Goal: Navigation & Orientation: Understand site structure

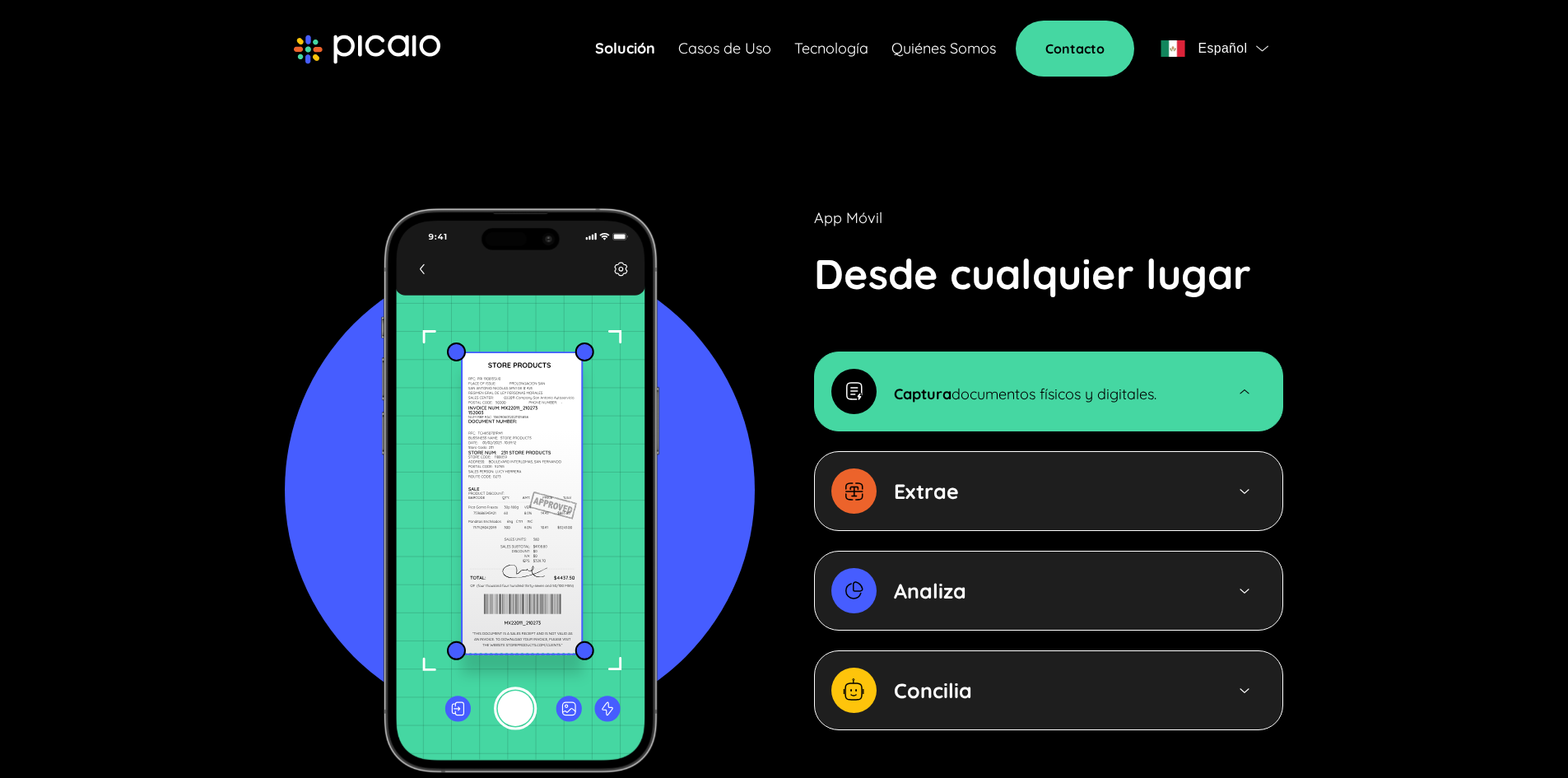
scroll to position [1646, 0]
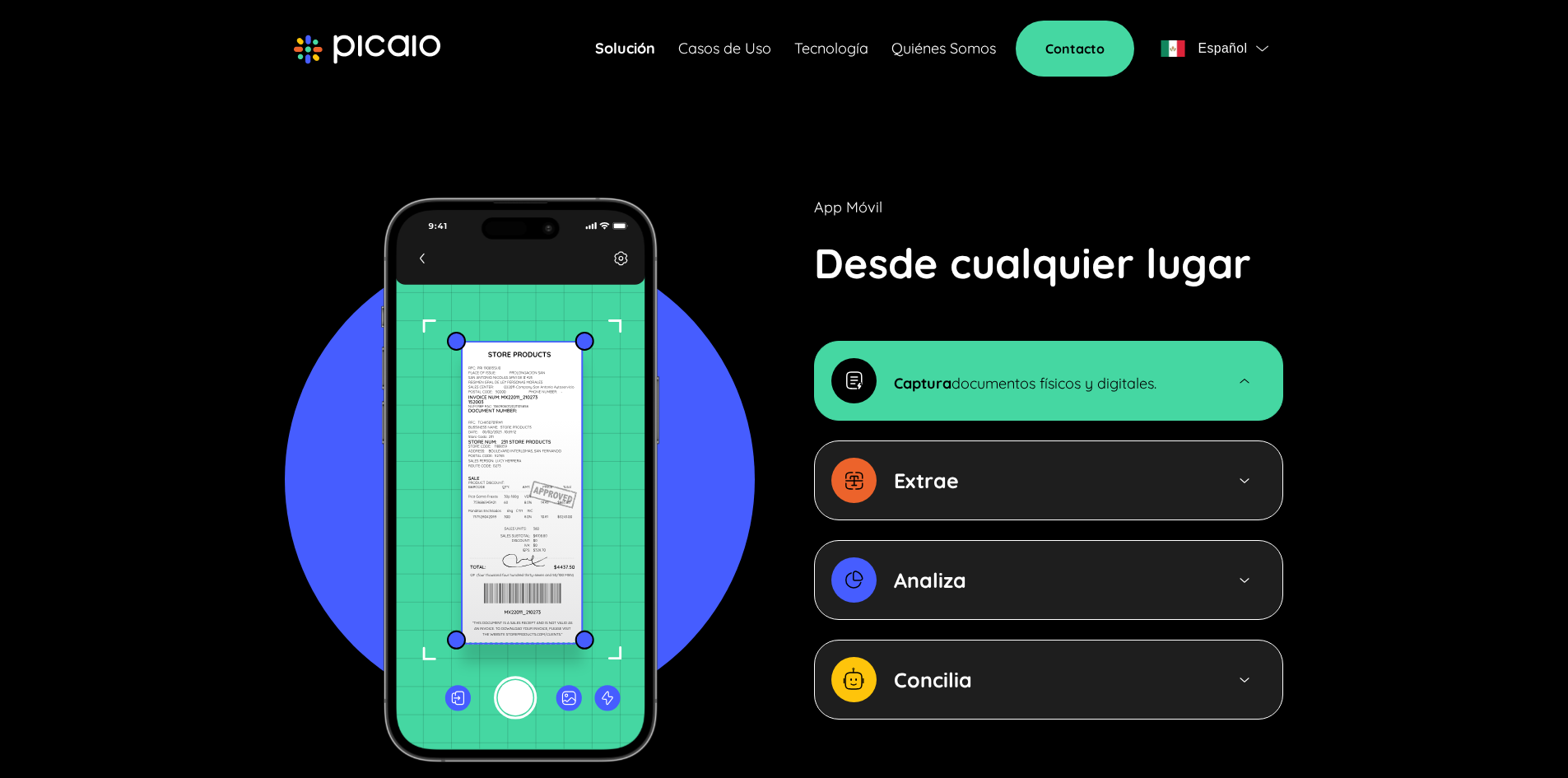
click at [1246, 473] on img at bounding box center [1245, 480] width 15 height 14
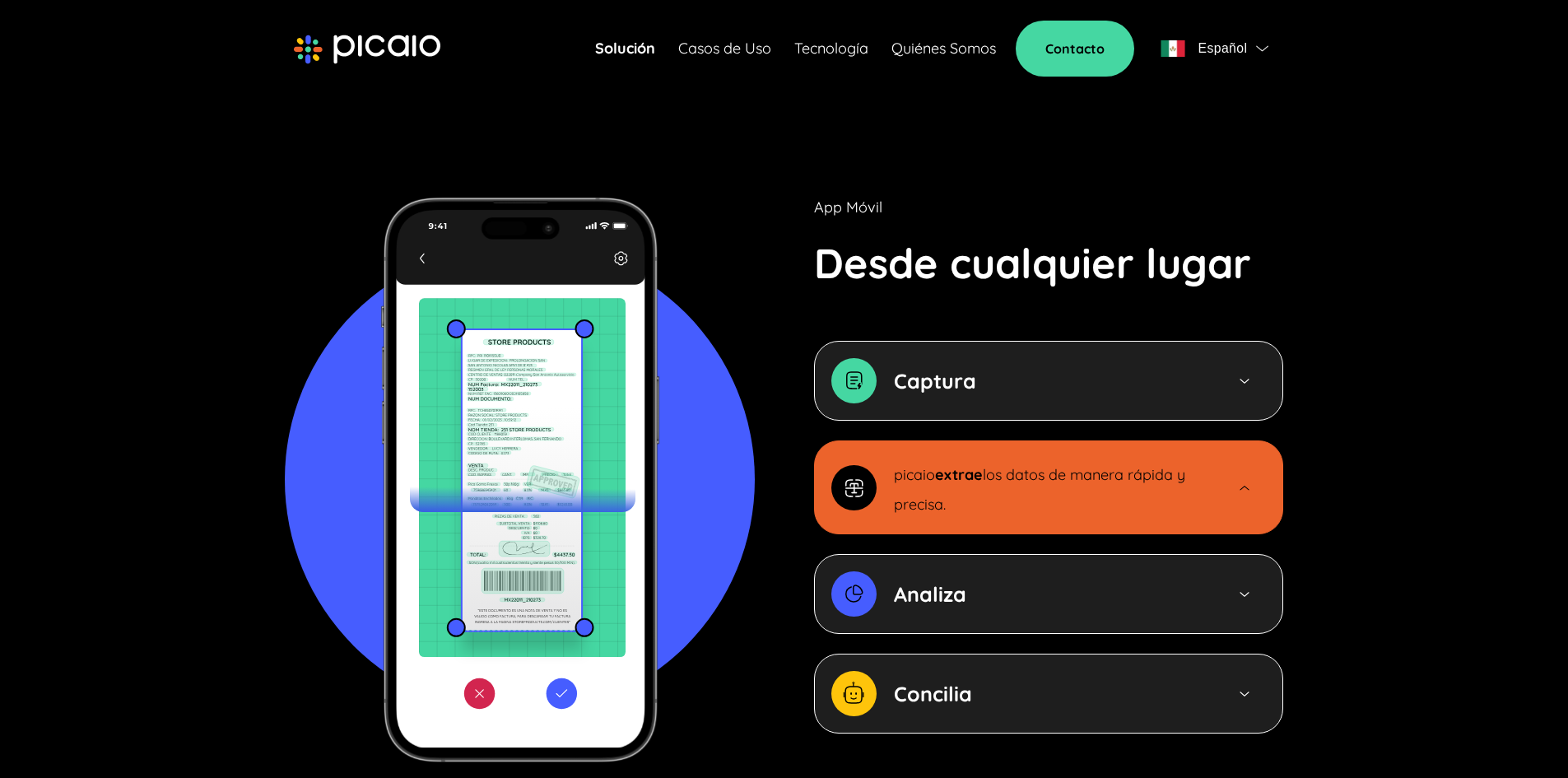
click at [1266, 586] on div "Analiza" at bounding box center [1049, 594] width 469 height 80
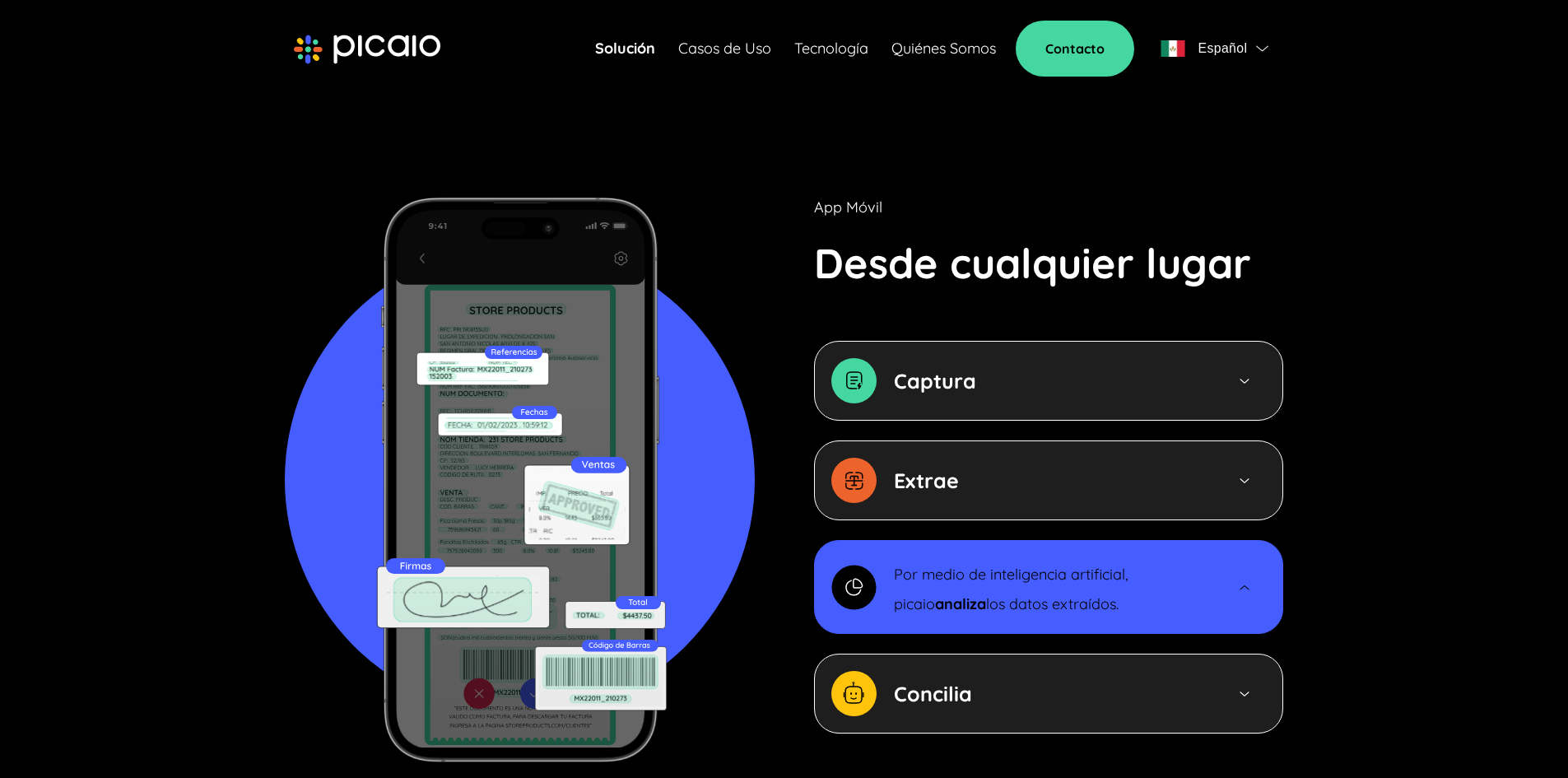
click at [1248, 686] on img at bounding box center [1245, 693] width 15 height 14
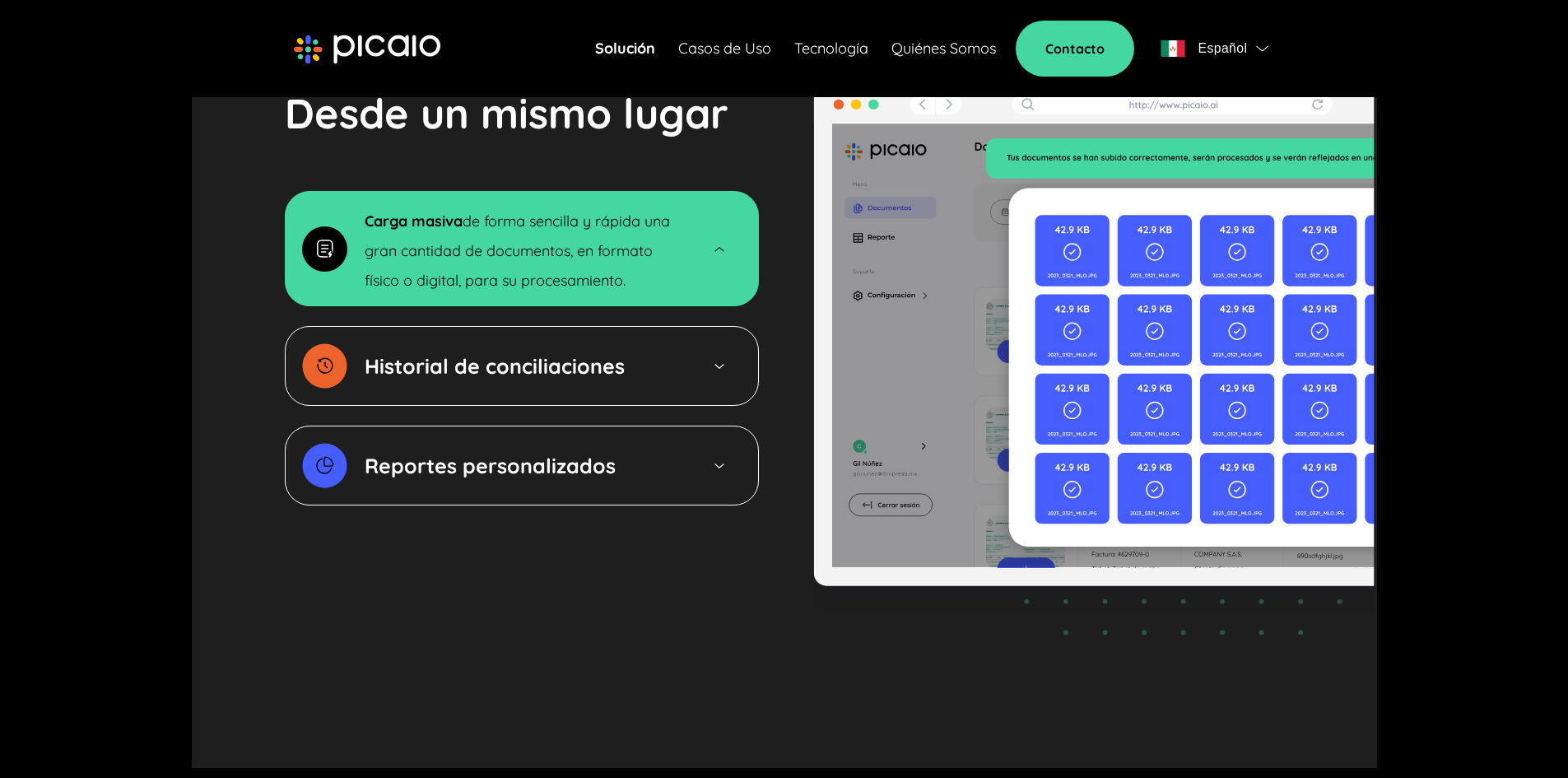
scroll to position [2634, 0]
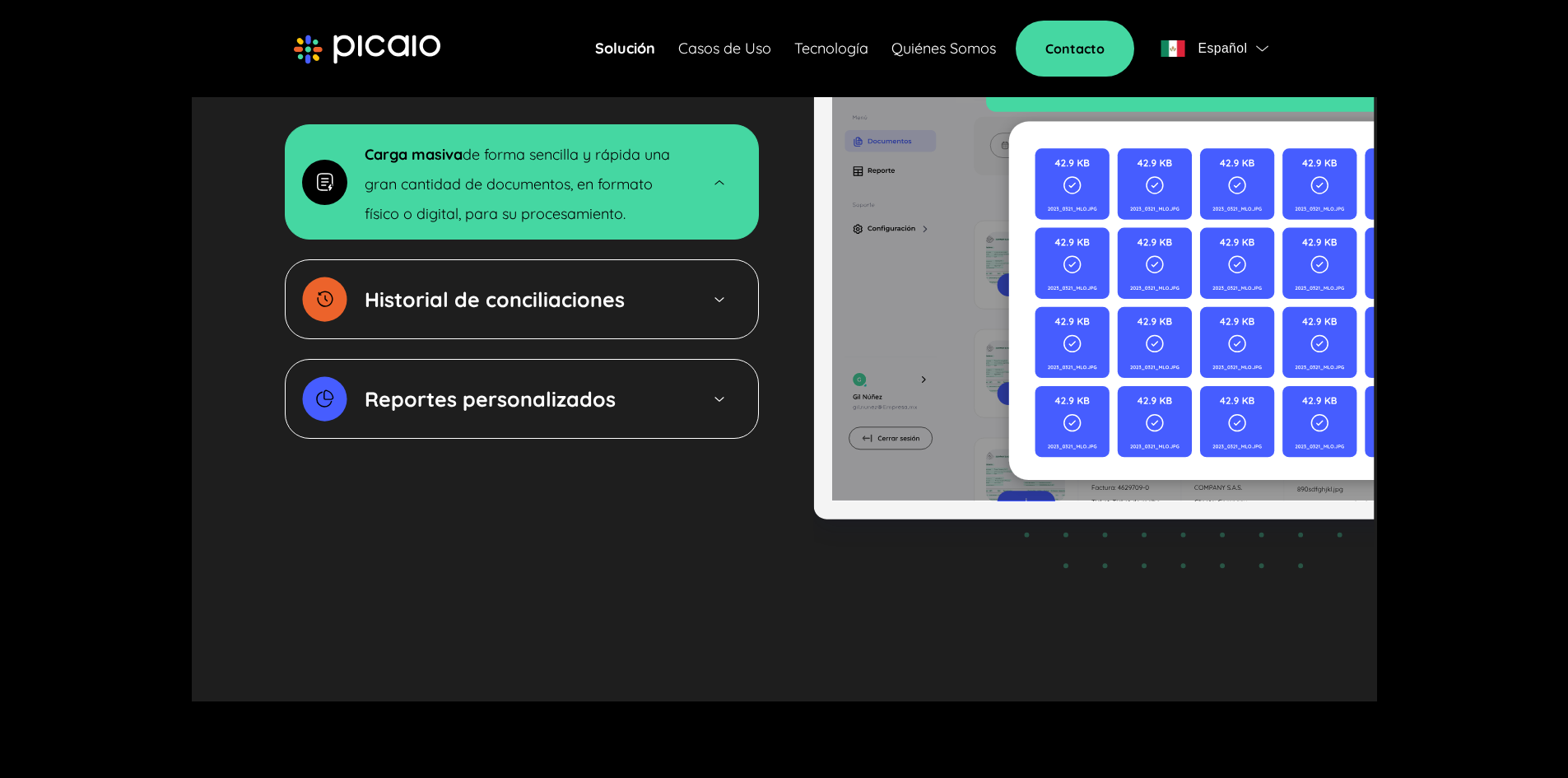
click at [719, 265] on div "Historial de conciliaciones" at bounding box center [522, 300] width 474 height 80
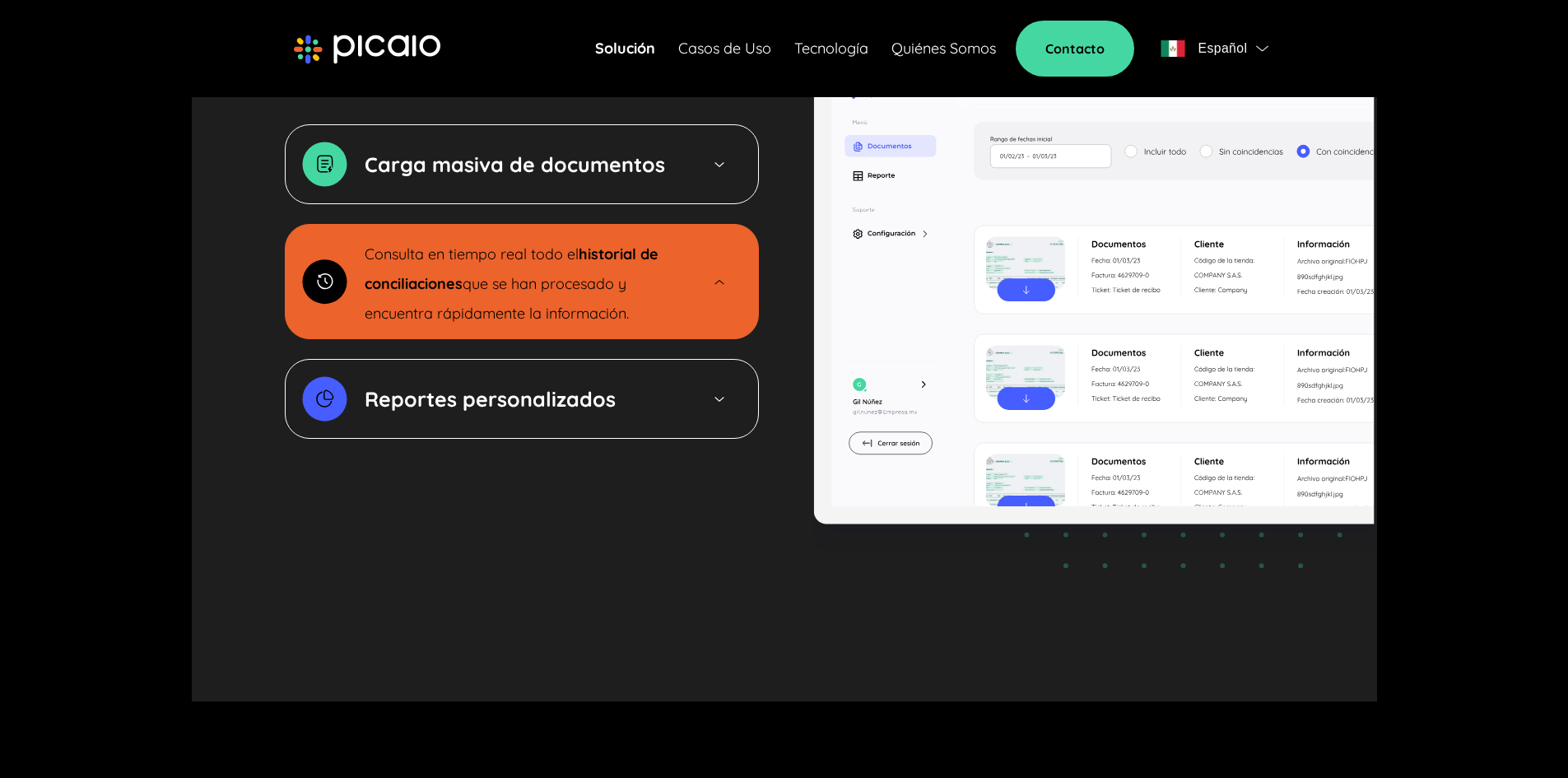
click at [846, 38] on link "Tecnología" at bounding box center [832, 48] width 74 height 23
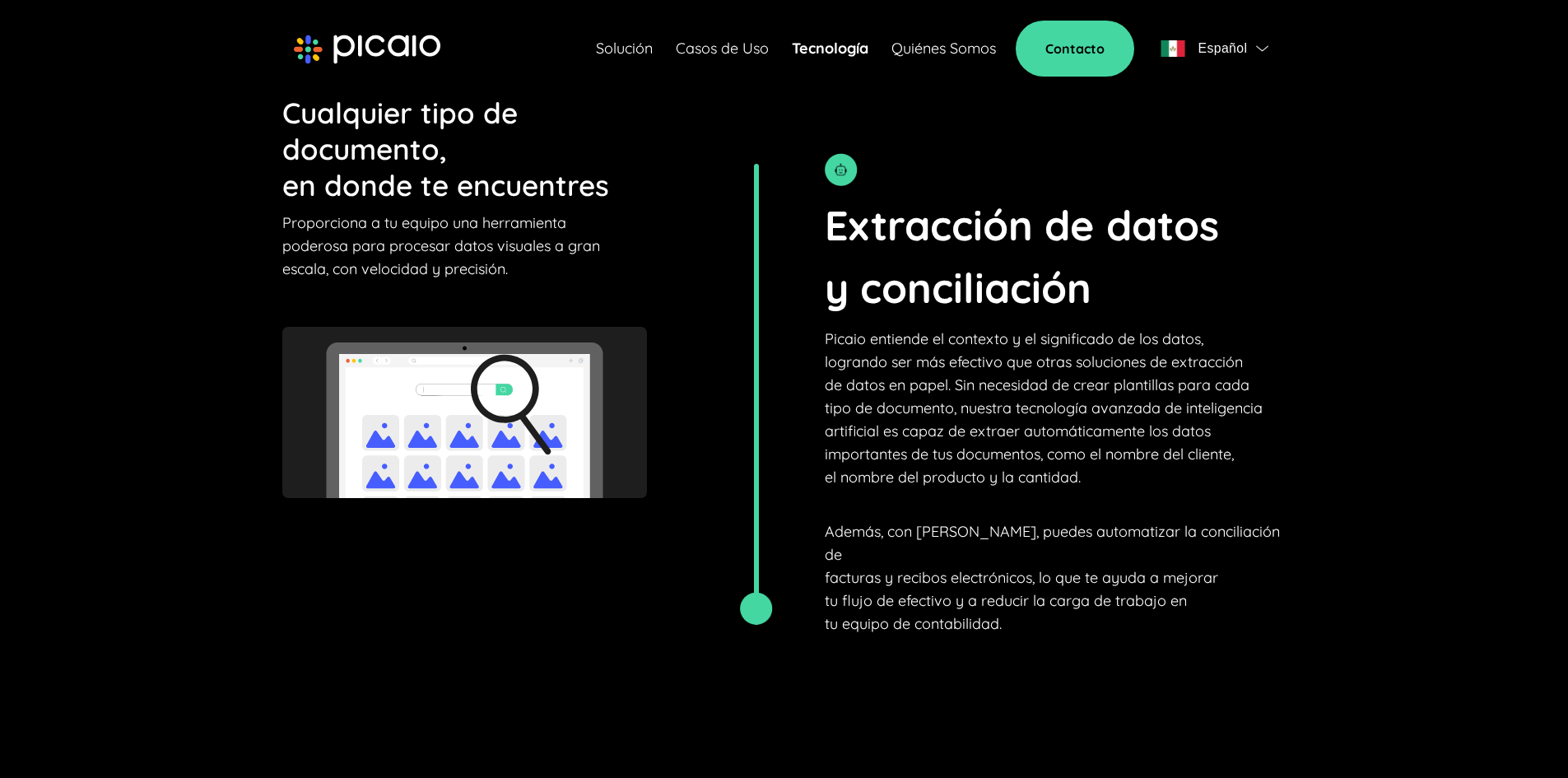
scroll to position [2517, 0]
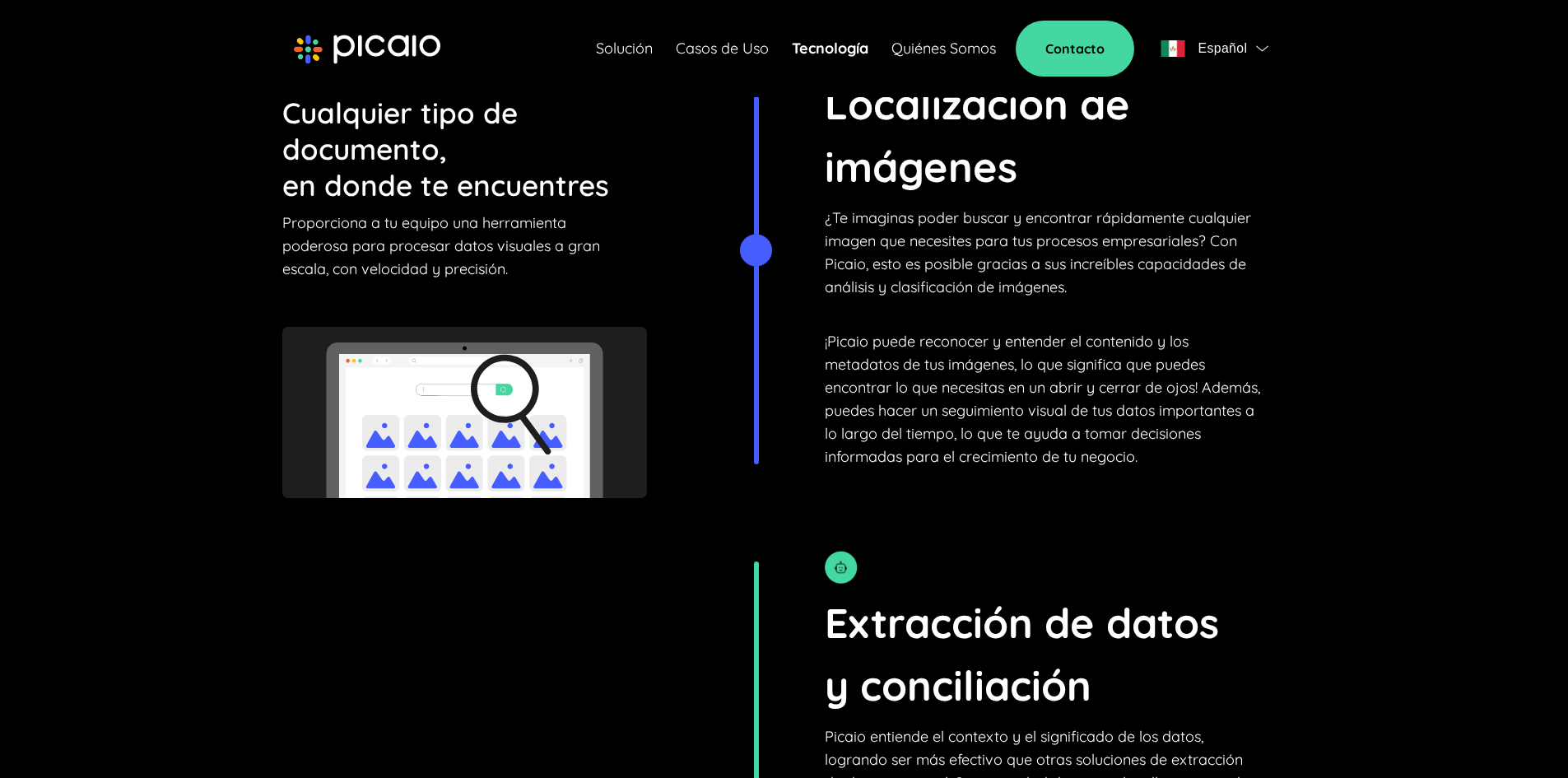
click at [939, 51] on link "Quiénes Somos" at bounding box center [943, 48] width 104 height 23
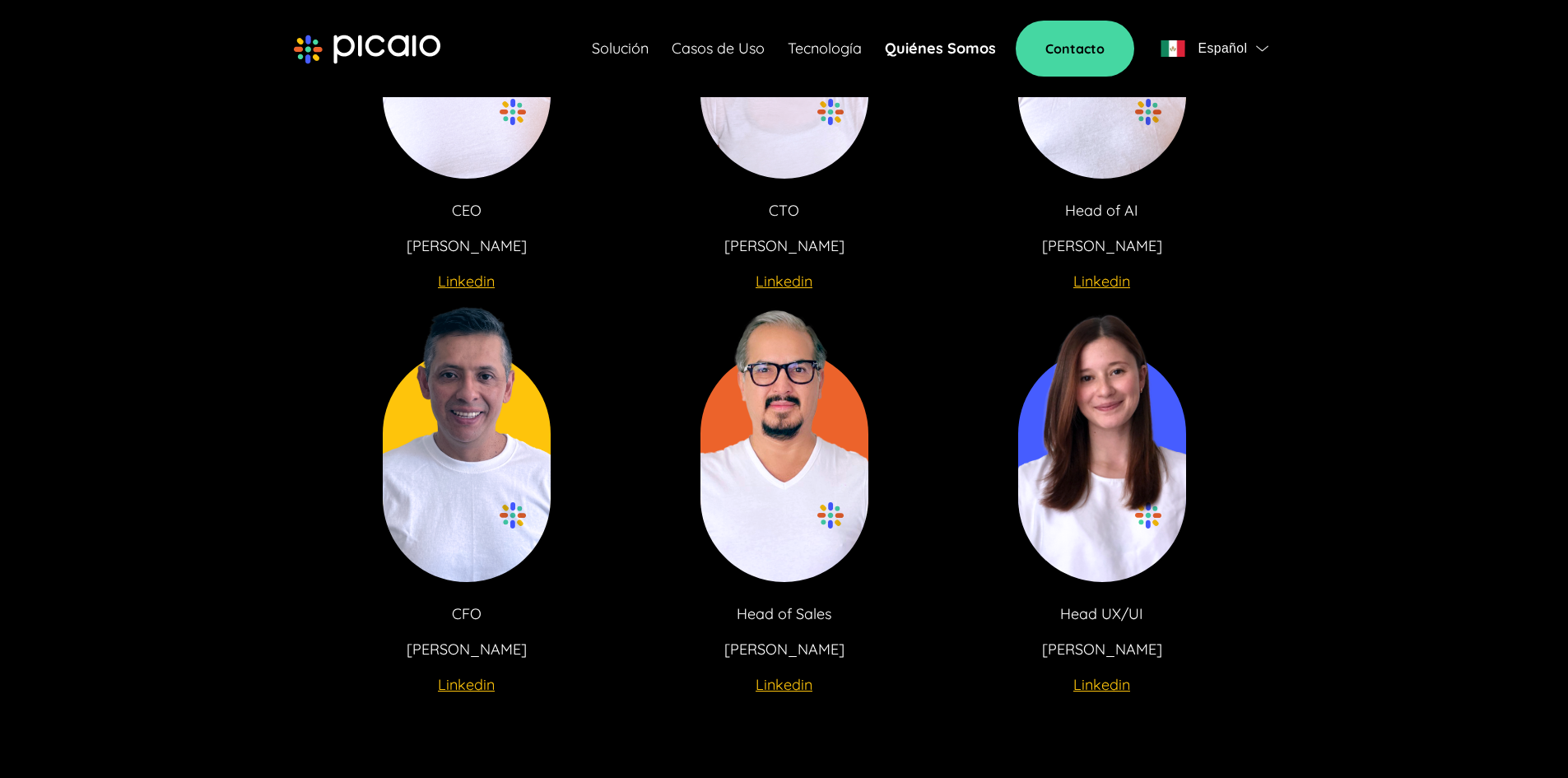
scroll to position [3211, 0]
